Goal: Information Seeking & Learning: Find specific page/section

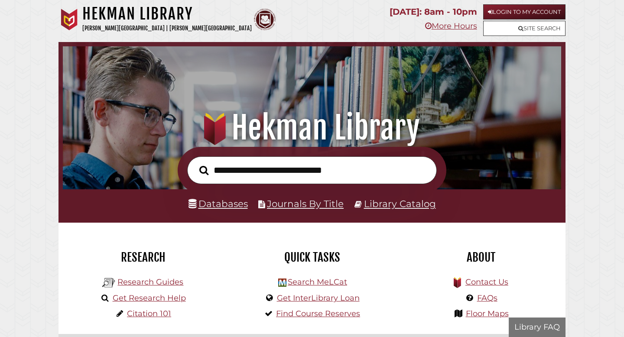
scroll to position [165, 494]
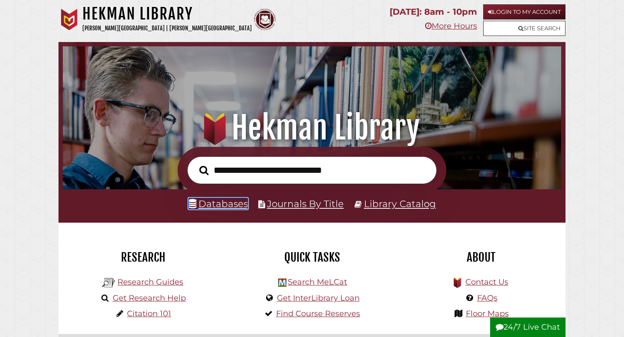
click at [224, 204] on link "Databases" at bounding box center [217, 203] width 59 height 11
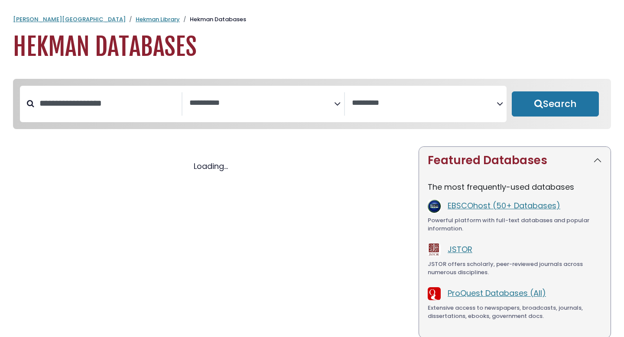
select select "Database Subject Filter"
select select "Database Vendors Filter"
select select "Database Subject Filter"
select select "Database Vendors Filter"
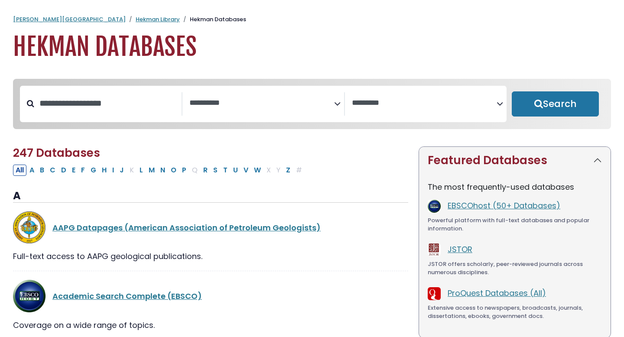
click at [218, 107] on textarea "Search" at bounding box center [261, 103] width 145 height 9
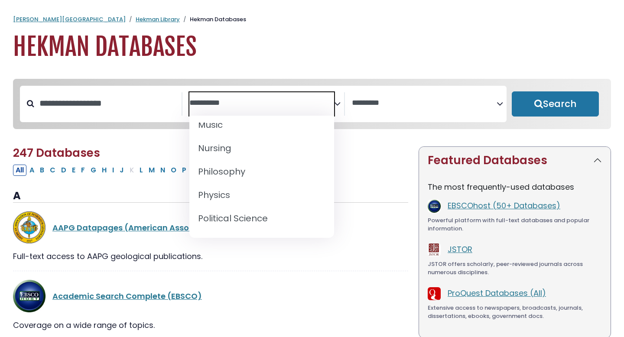
scroll to position [687, 0]
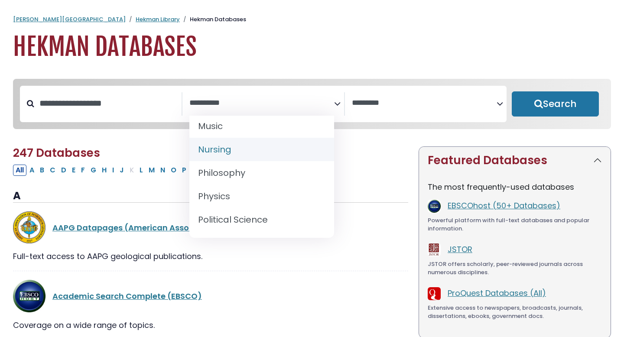
select select "*****"
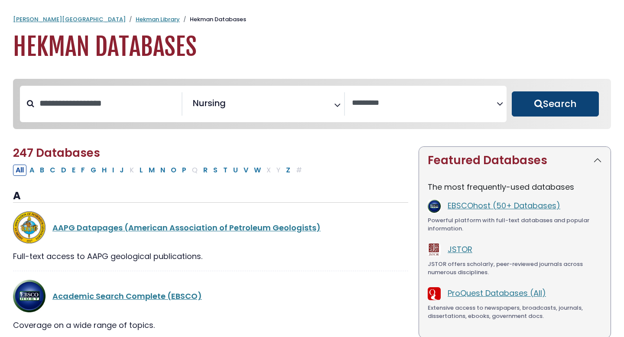
click at [562, 98] on button "Search" at bounding box center [555, 103] width 87 height 25
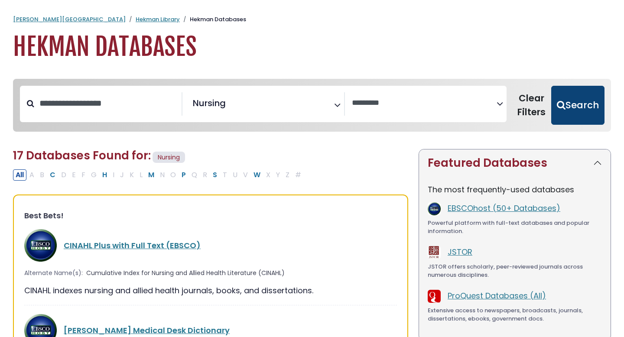
click at [587, 109] on button "Search" at bounding box center [577, 105] width 53 height 39
click at [576, 117] on button "Search" at bounding box center [577, 105] width 53 height 39
select select "Database Vendors Filter"
click at [75, 247] on link "CINAHL Plus with Full Text (EBSCO)" at bounding box center [132, 245] width 137 height 11
